Goal: Use online tool/utility: Use online tool/utility

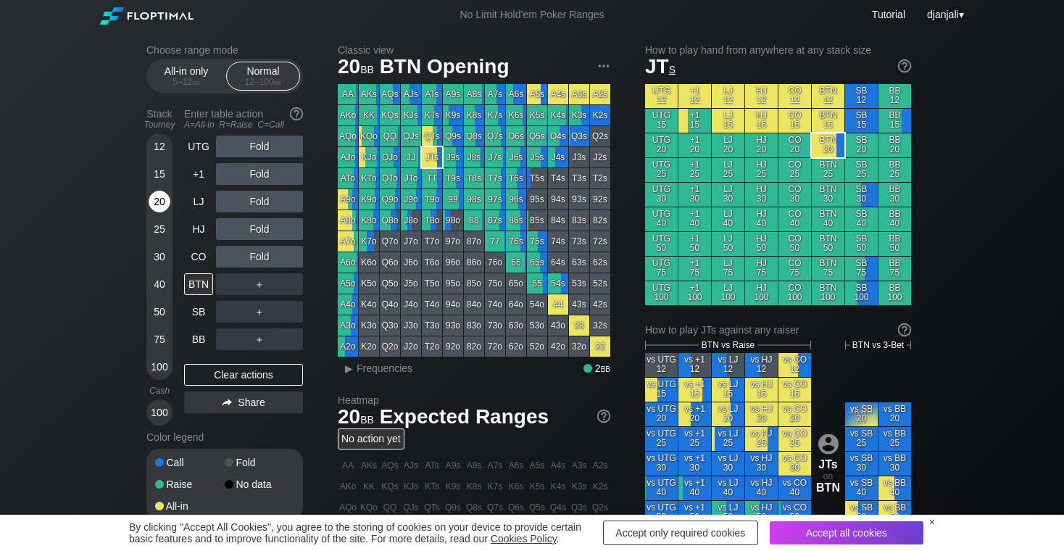
click at [157, 199] on div "20" at bounding box center [160, 202] width 22 height 22
click at [253, 372] on div "Clear actions" at bounding box center [243, 375] width 119 height 22
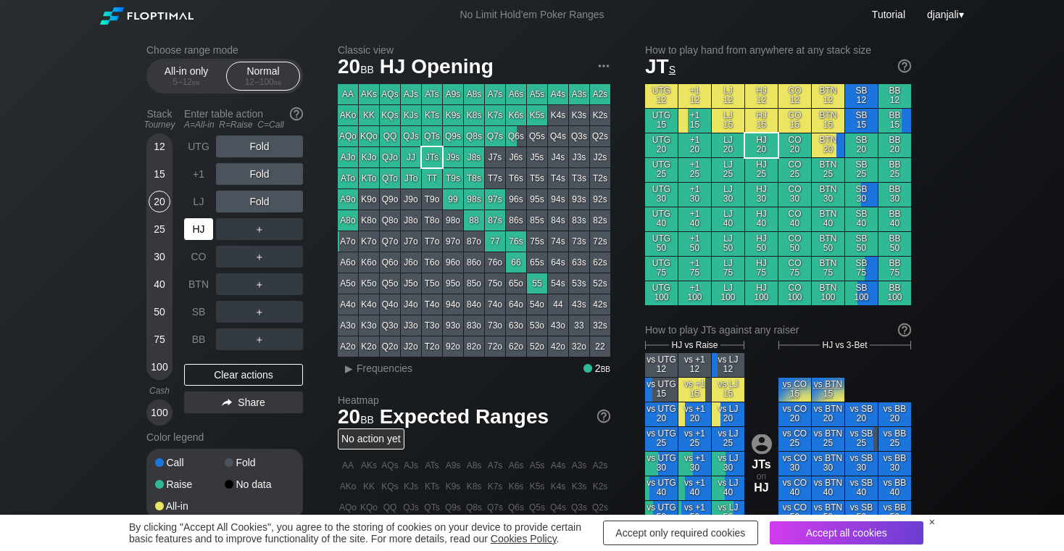
click at [198, 224] on div "HJ" at bounding box center [198, 229] width 29 height 22
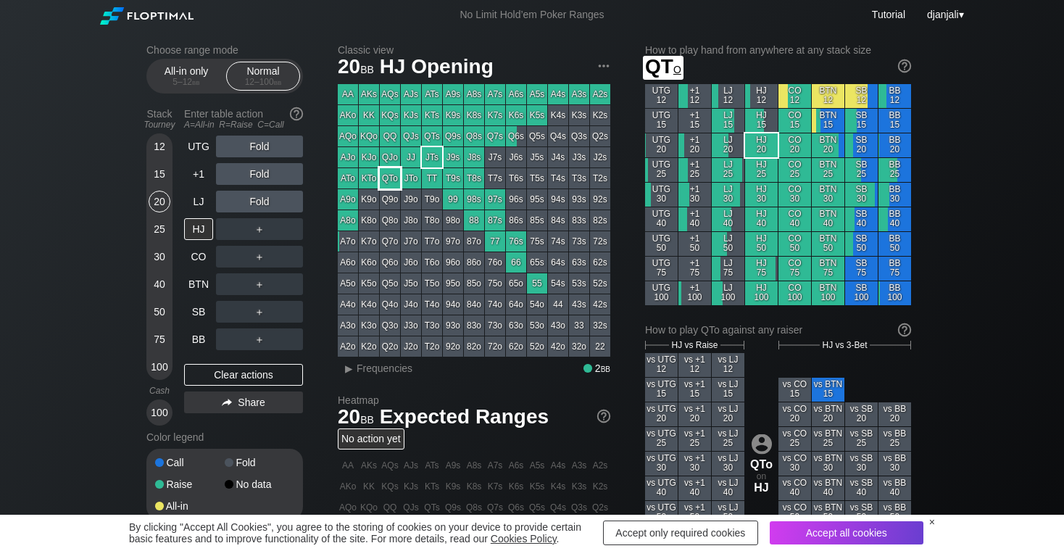
click at [389, 182] on div "QTo" at bounding box center [390, 178] width 20 height 20
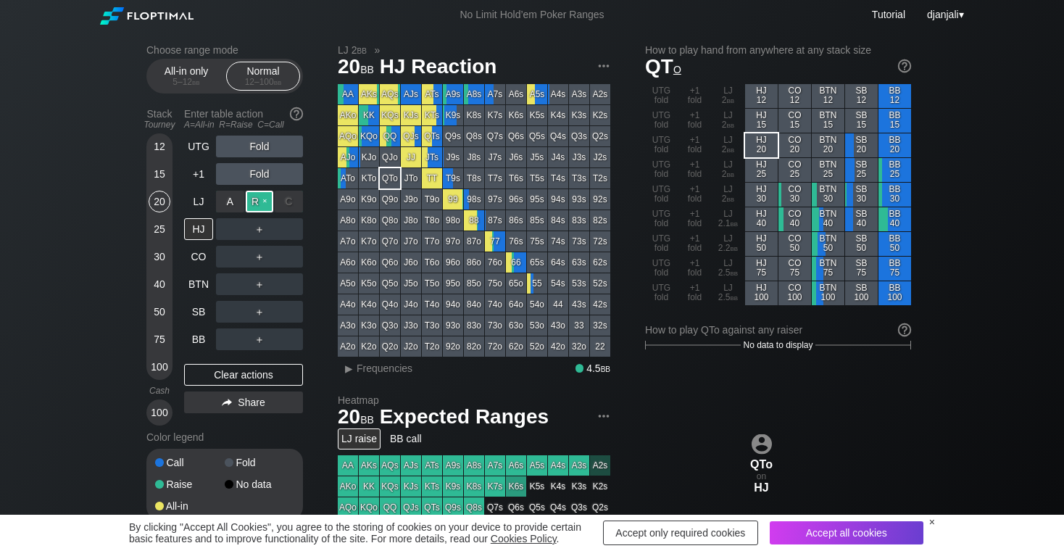
click at [261, 207] on div "R ✕" at bounding box center [260, 202] width 28 height 22
click at [241, 379] on div "Clear actions" at bounding box center [243, 375] width 119 height 22
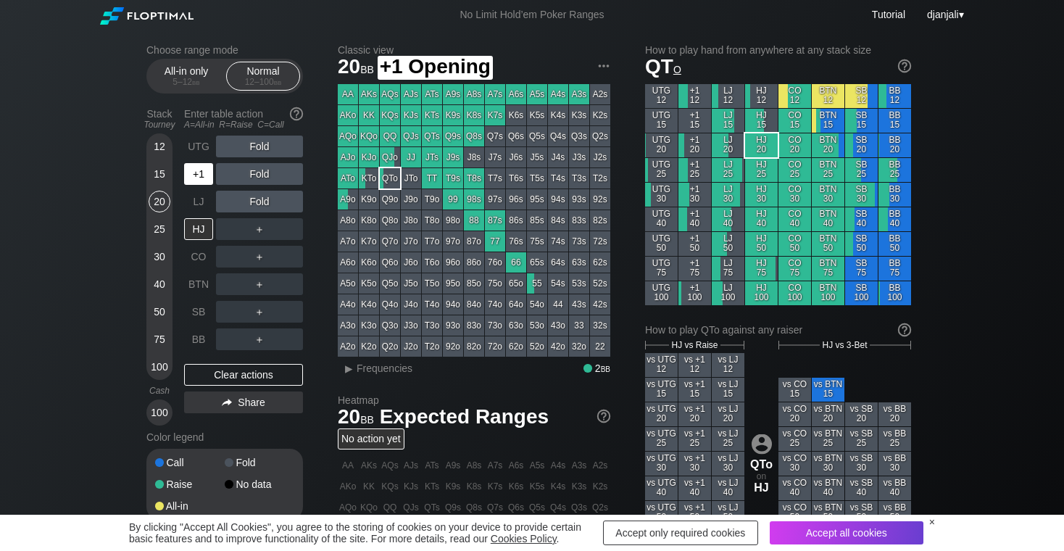
click at [194, 180] on div "+1" at bounding box center [198, 174] width 29 height 22
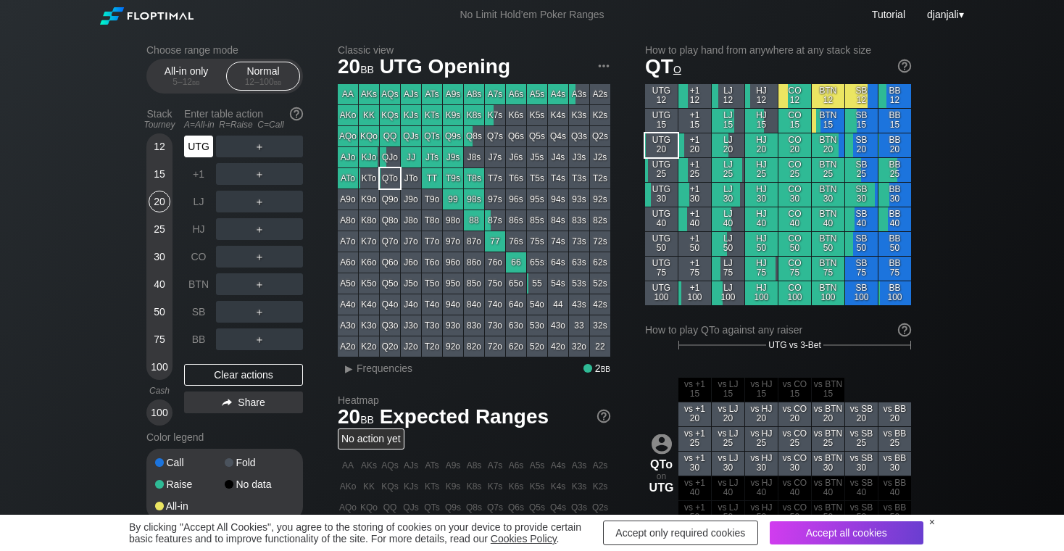
click at [196, 151] on div "UTG" at bounding box center [198, 147] width 29 height 22
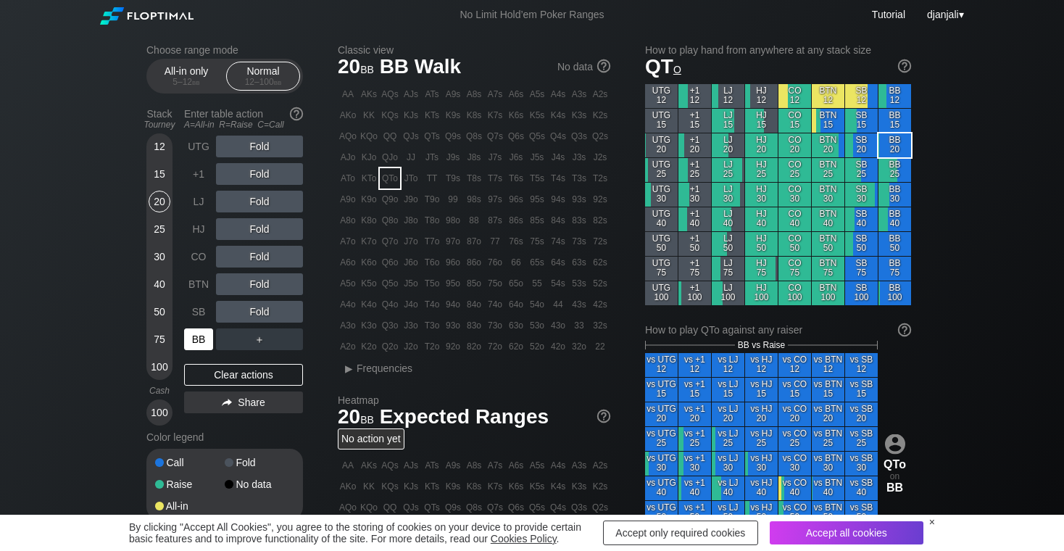
click at [197, 344] on div "BB" at bounding box center [198, 339] width 29 height 22
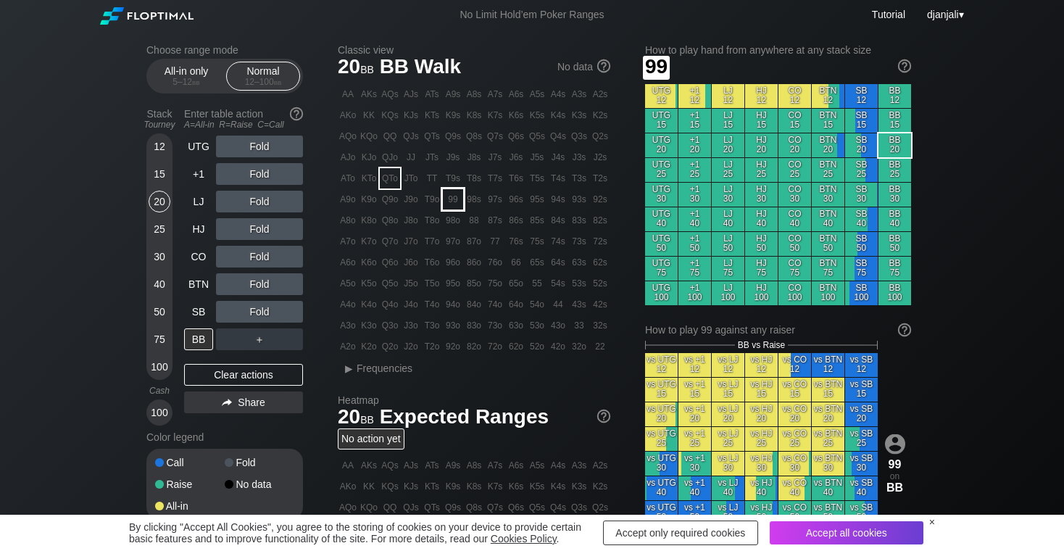
click at [457, 199] on div "99" at bounding box center [453, 199] width 20 height 20
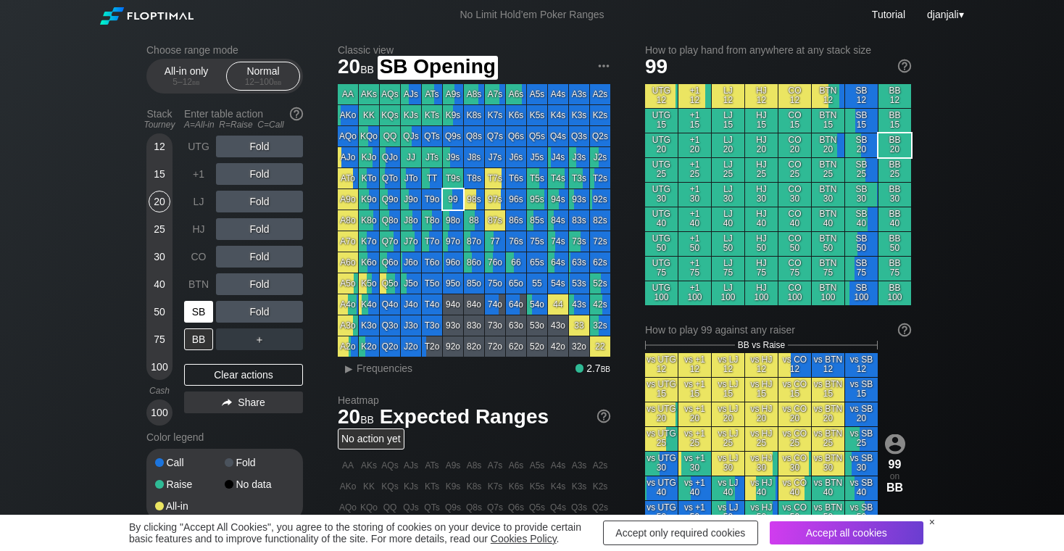
click at [194, 306] on div "SB" at bounding box center [198, 312] width 29 height 22
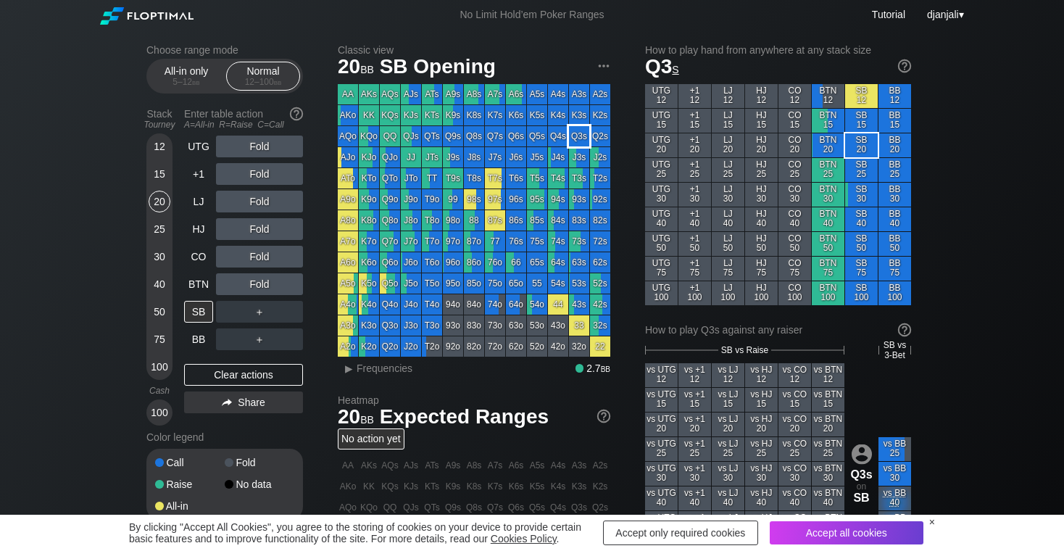
click at [584, 138] on div "Q3s" at bounding box center [579, 136] width 20 height 20
click at [349, 371] on div "▸" at bounding box center [348, 368] width 19 height 17
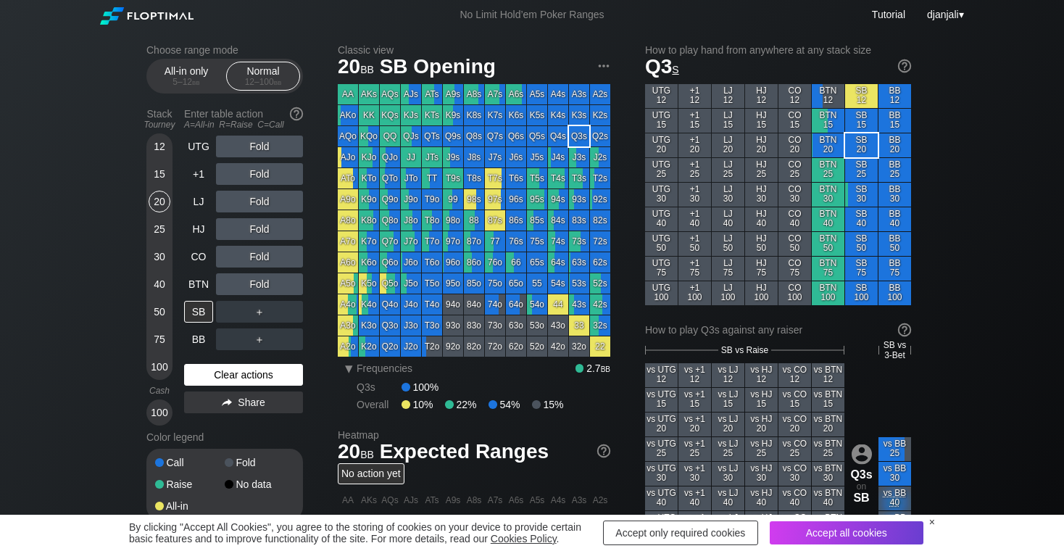
click at [246, 374] on div "Clear actions" at bounding box center [243, 375] width 119 height 22
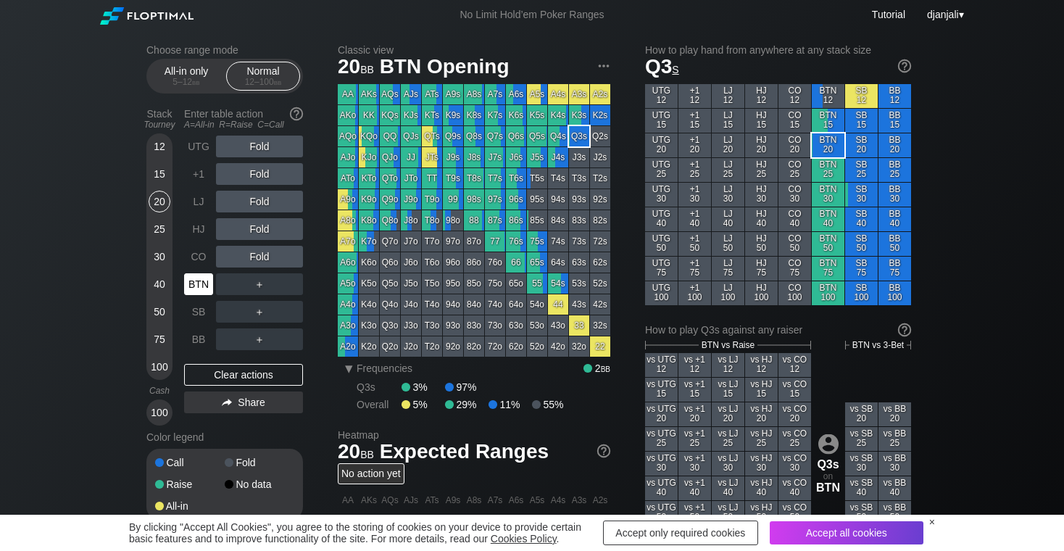
click at [201, 282] on div "BTN" at bounding box center [198, 284] width 29 height 22
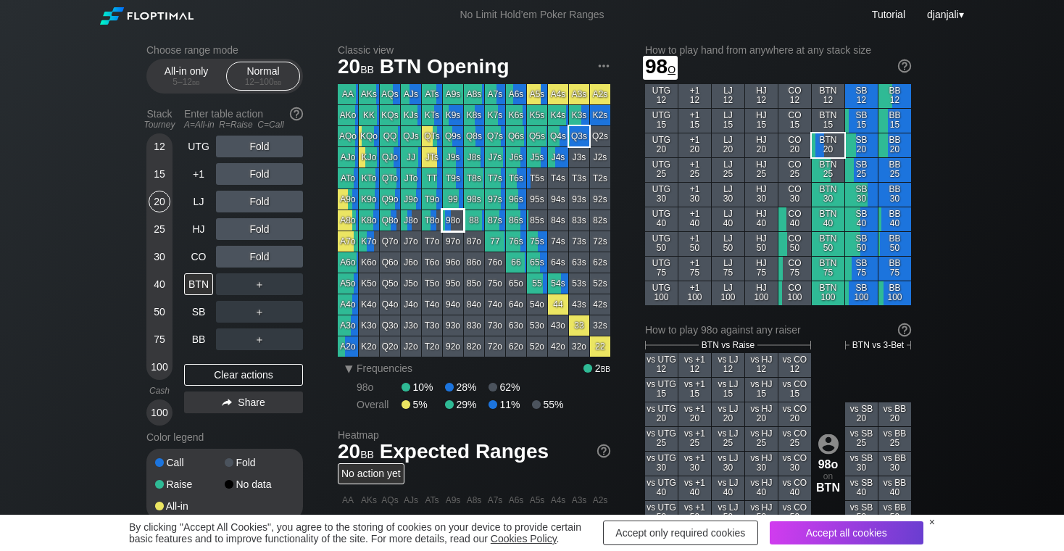
click at [454, 223] on div "98o" at bounding box center [453, 220] width 20 height 20
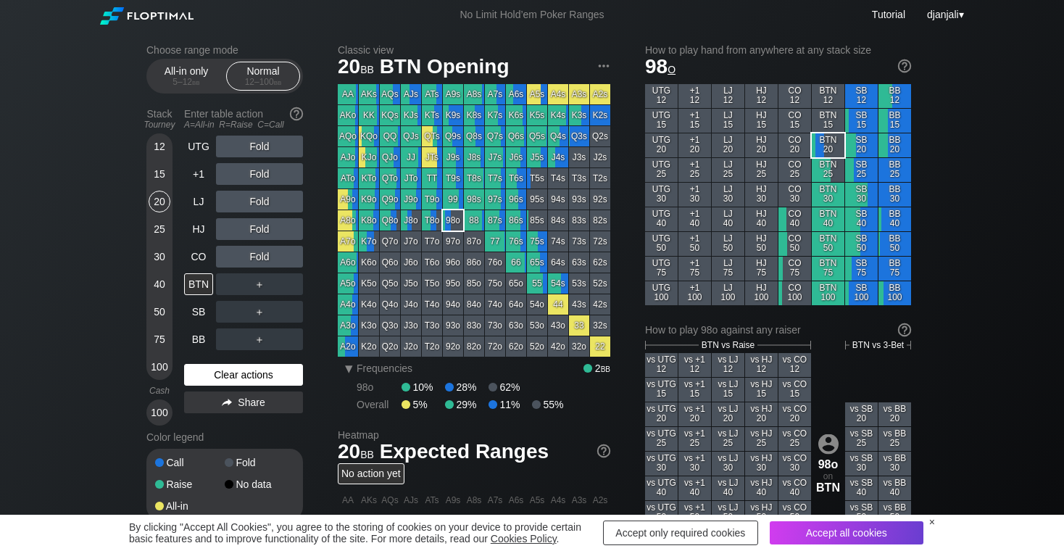
click at [294, 373] on div "Clear actions" at bounding box center [243, 375] width 119 height 22
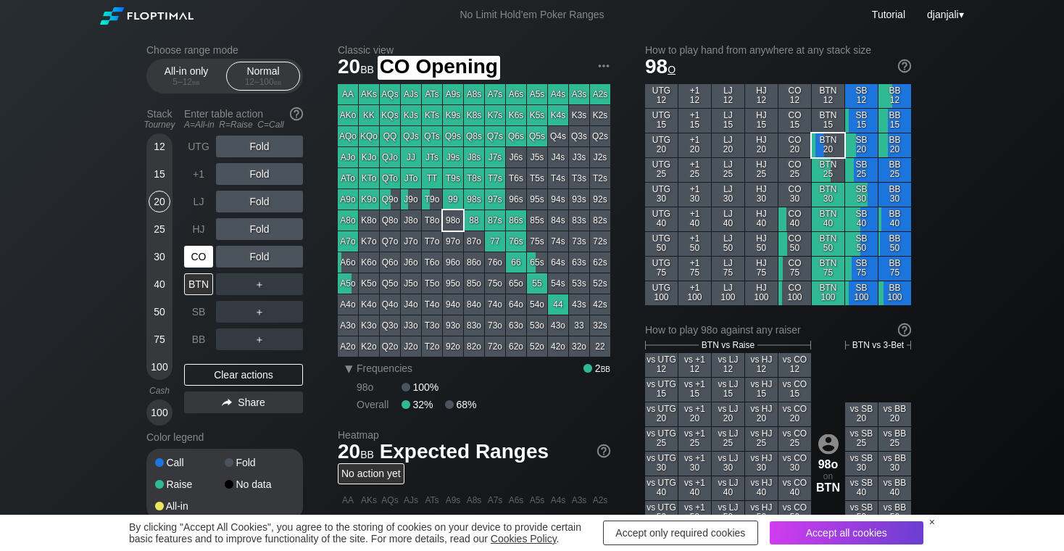
click at [204, 262] on div "CO" at bounding box center [198, 257] width 29 height 22
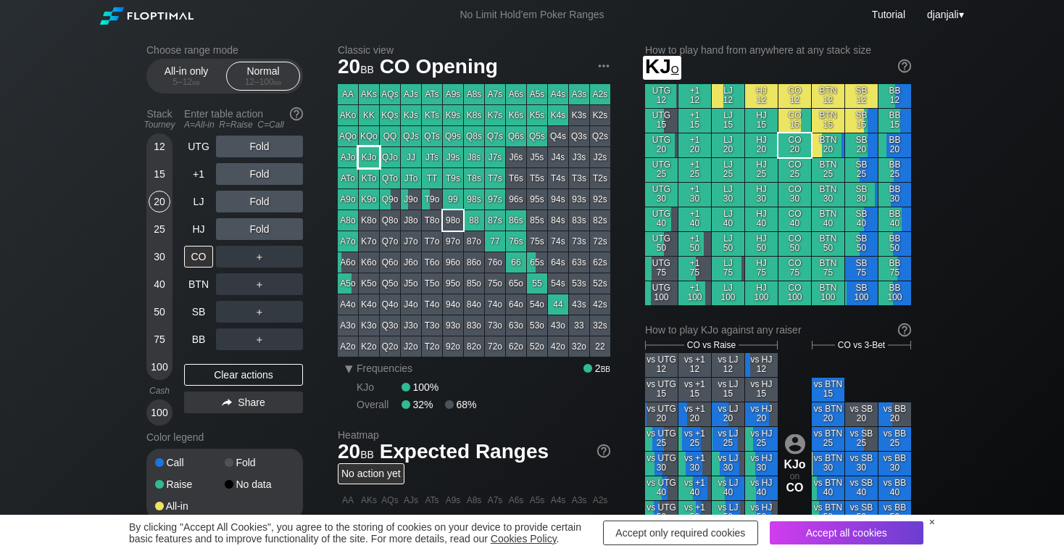
click at [371, 161] on div "KJo" at bounding box center [369, 157] width 20 height 20
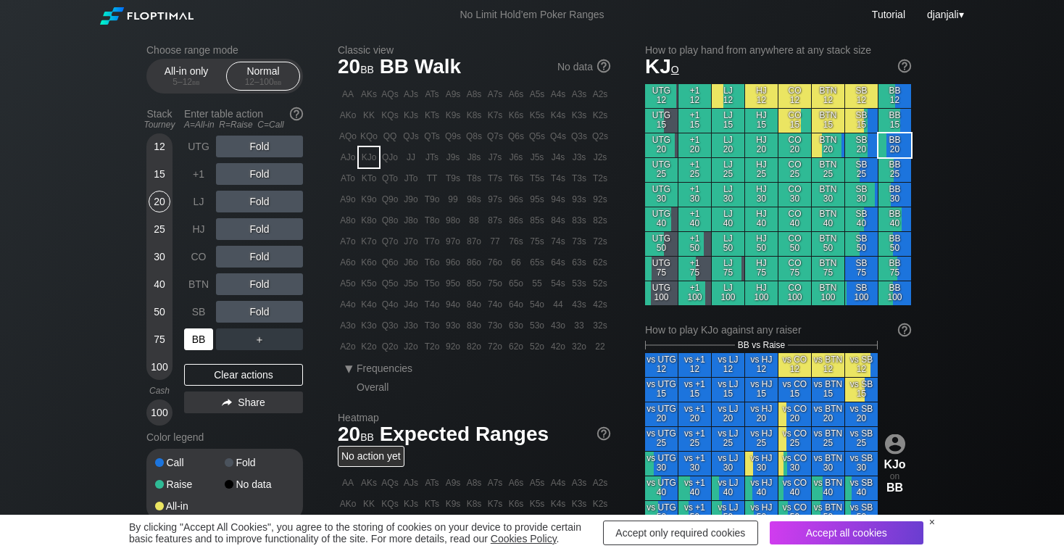
click at [199, 325] on div "BB" at bounding box center [200, 339] width 32 height 28
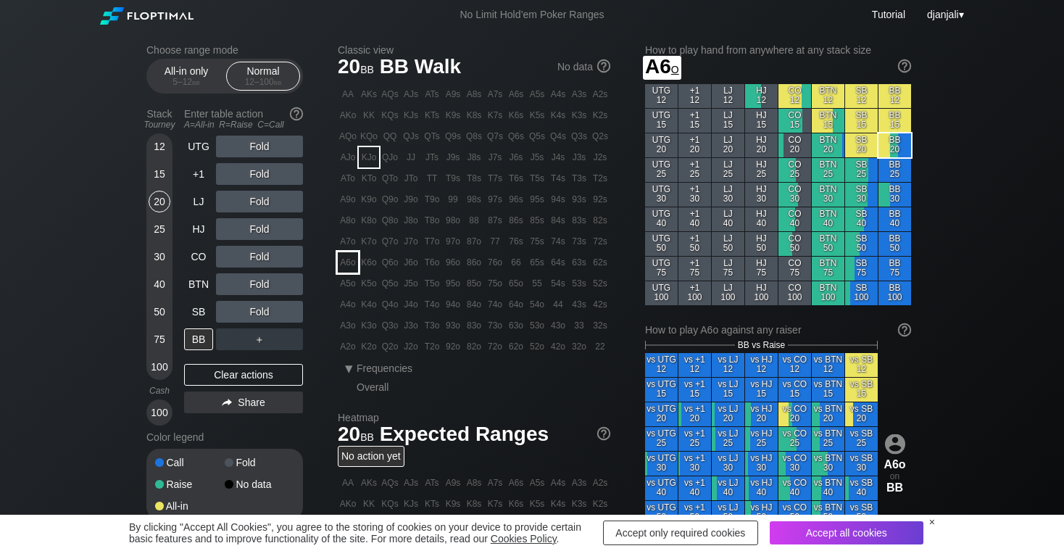
click at [349, 259] on div "A6o" at bounding box center [348, 262] width 20 height 20
click at [353, 372] on div "▾" at bounding box center [348, 368] width 19 height 17
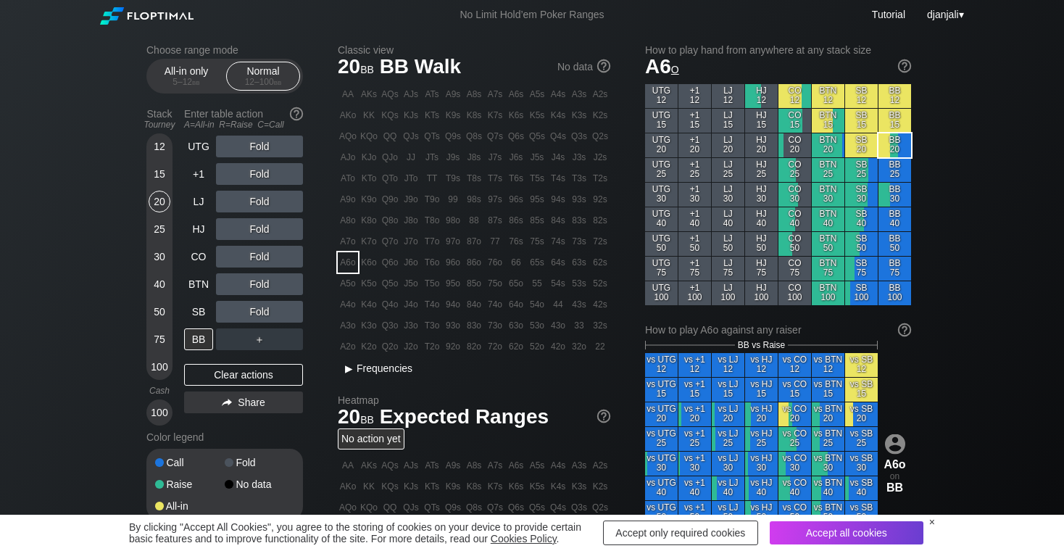
click at [353, 372] on div "▸" at bounding box center [348, 368] width 19 height 17
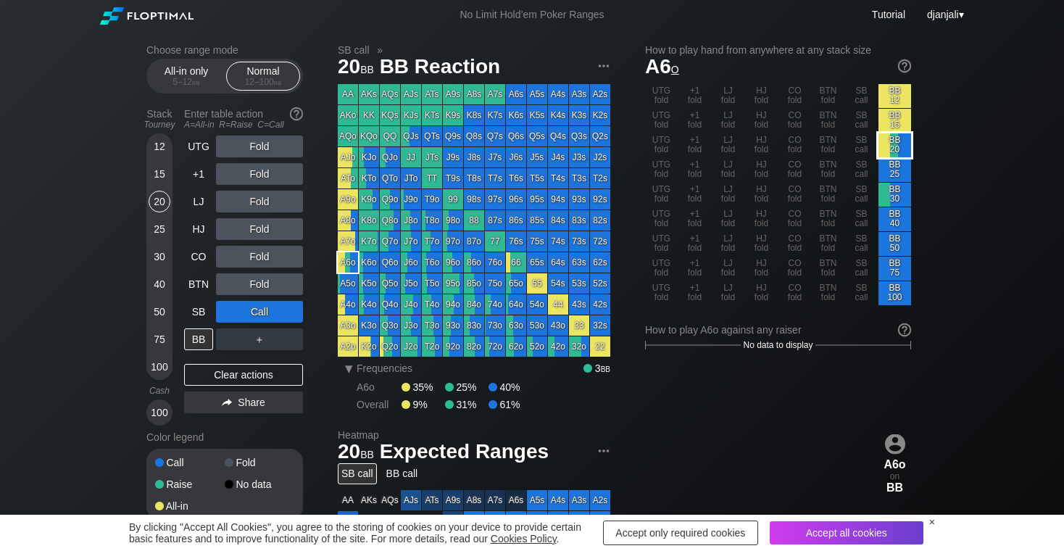
click at [892, 148] on div "BB 20" at bounding box center [894, 145] width 33 height 24
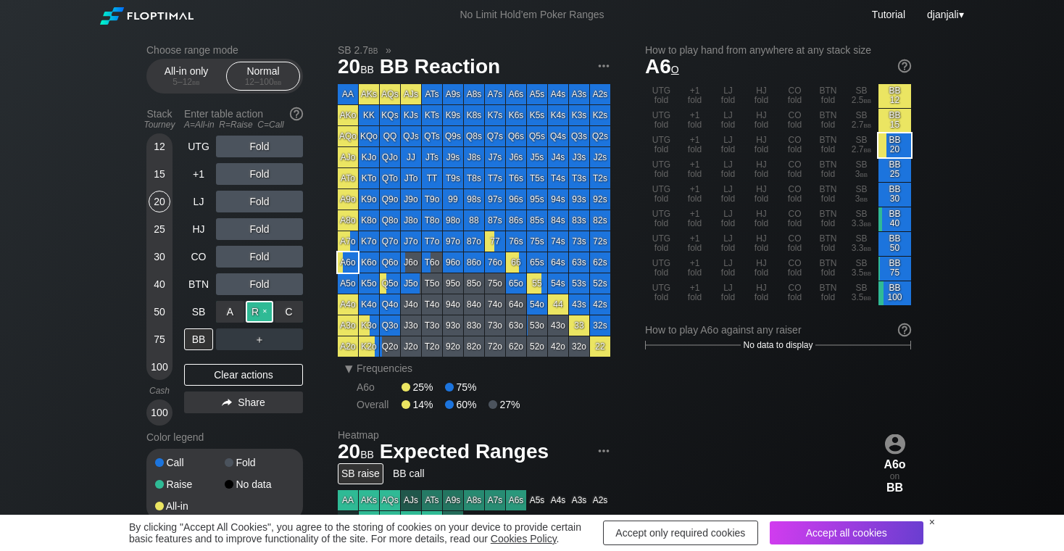
click at [262, 311] on div "R ✕" at bounding box center [260, 312] width 28 height 22
